Goal: Task Accomplishment & Management: Manage account settings

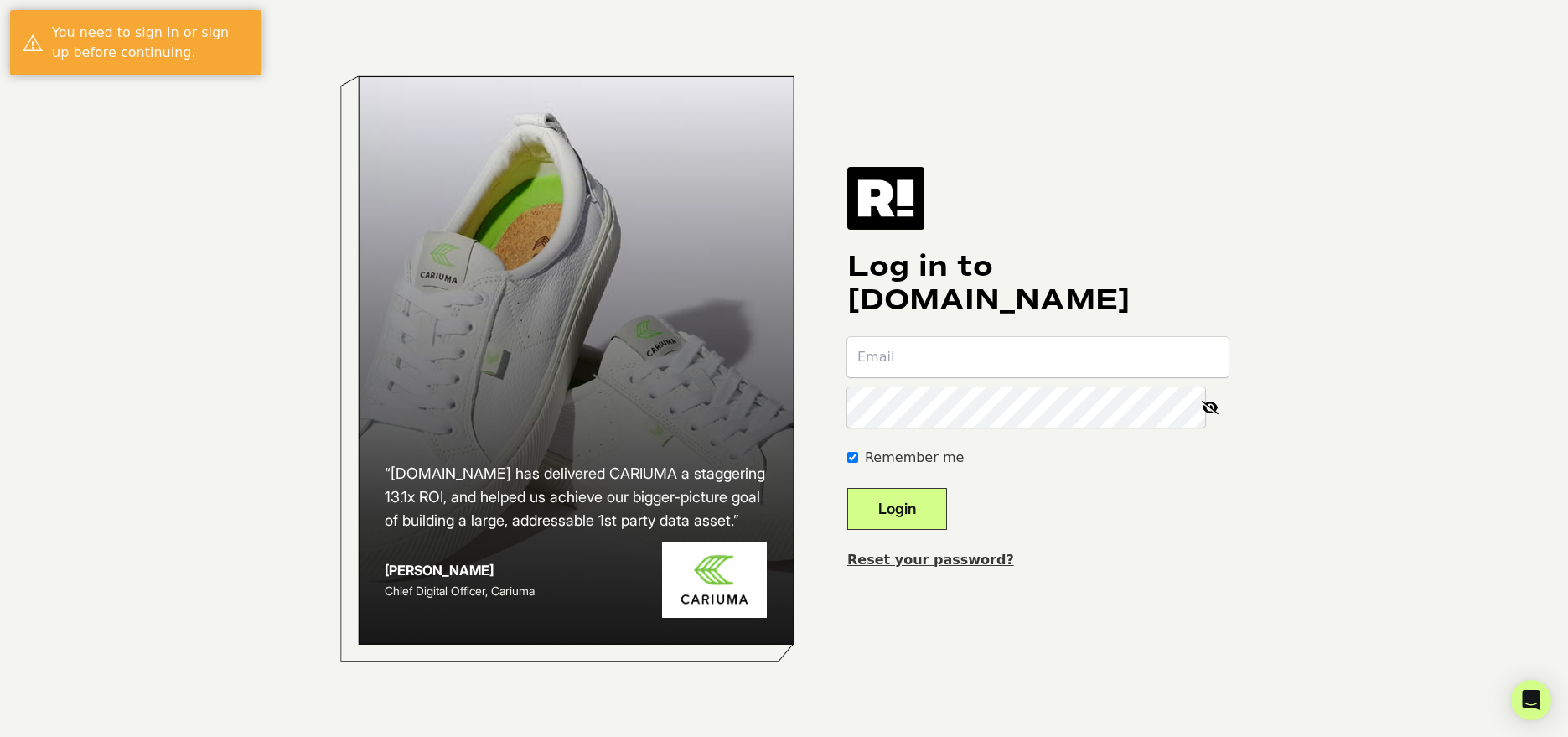
click at [1052, 377] on form "Remember me Login" at bounding box center [1038, 432] width 381 height 193
click at [1056, 365] on input "email" at bounding box center [1038, 357] width 381 height 40
type input "koden@focuscamera.com"
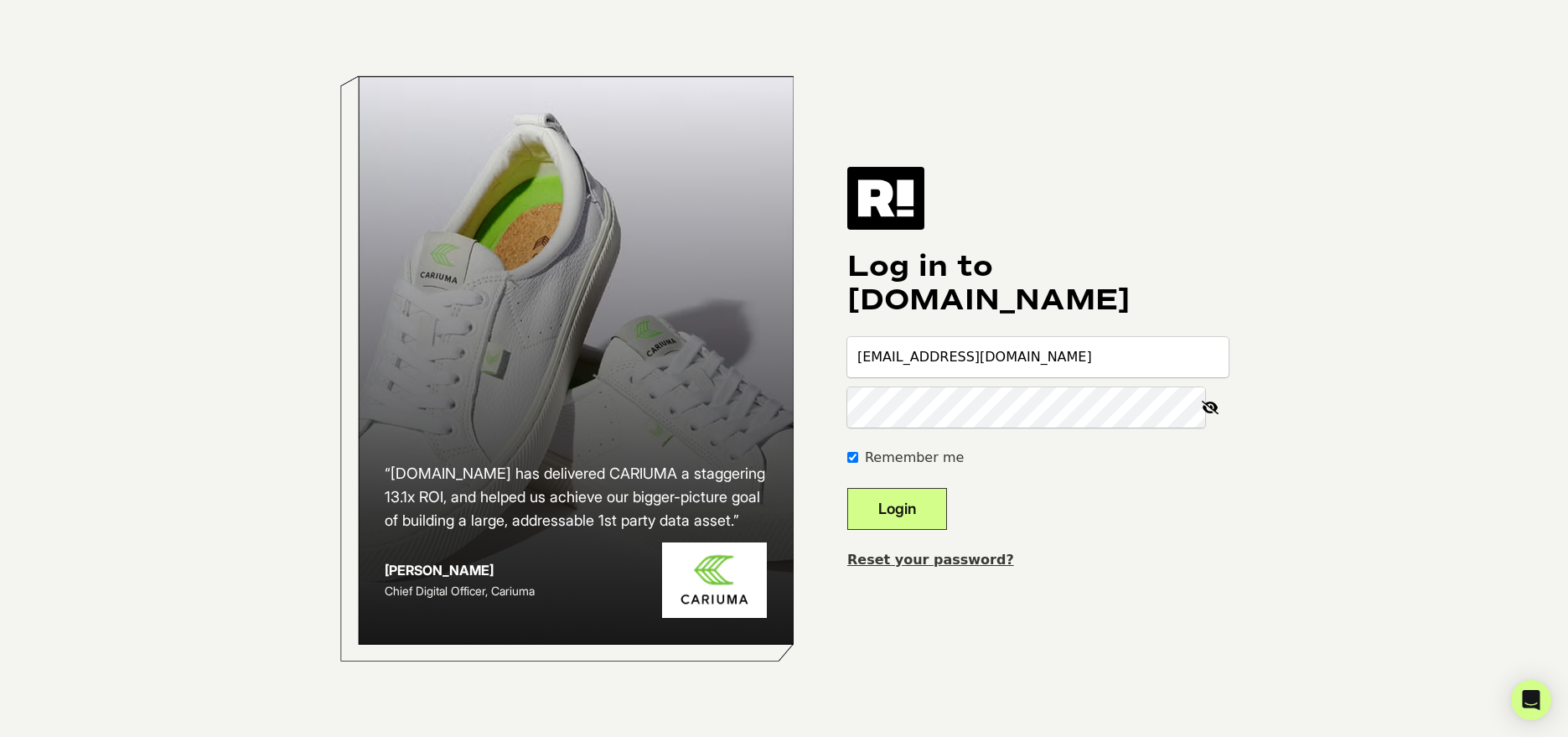
click at [847, 488] on button "Login" at bounding box center [897, 509] width 100 height 42
